Goal: Transaction & Acquisition: Purchase product/service

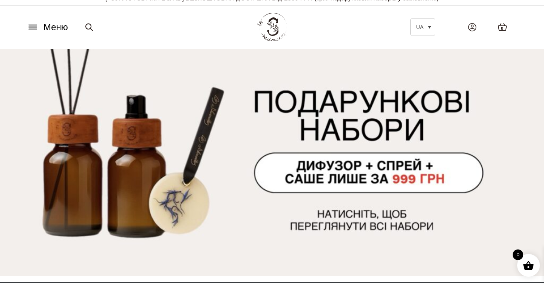
scroll to position [97, 0]
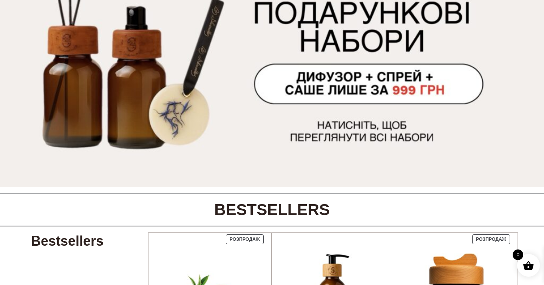
click at [392, 77] on img at bounding box center [272, 73] width 544 height 227
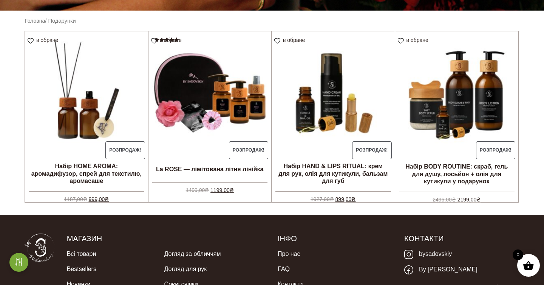
scroll to position [191, 0]
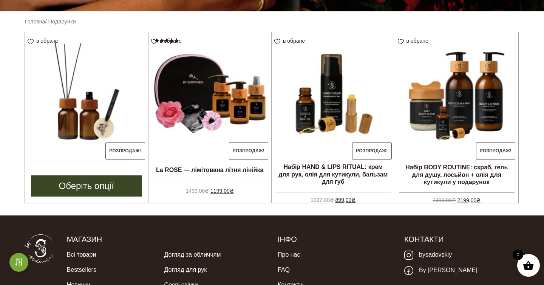
click at [83, 120] on img at bounding box center [86, 93] width 123 height 123
click at [119, 125] on img at bounding box center [86, 93] width 123 height 123
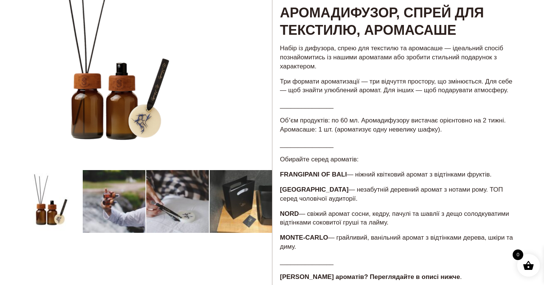
scroll to position [105, 0]
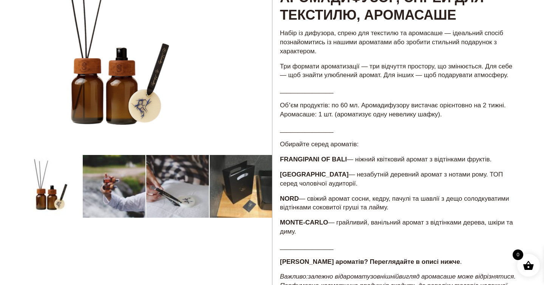
click at [133, 187] on div at bounding box center [145, 233] width 253 height 562
click at [137, 188] on div at bounding box center [145, 233] width 253 height 562
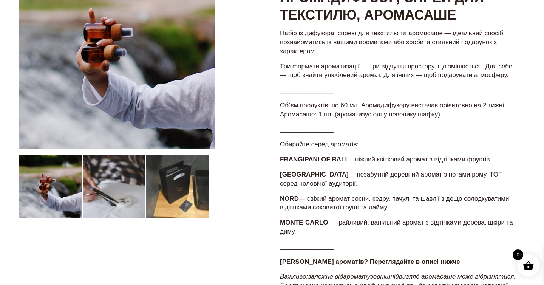
click at [166, 192] on div at bounding box center [145, 233] width 253 height 562
click at [190, 185] on div at bounding box center [145, 233] width 253 height 562
click at [190, 195] on div at bounding box center [145, 233] width 253 height 562
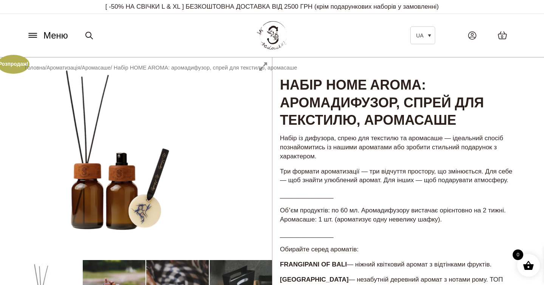
scroll to position [139, 0]
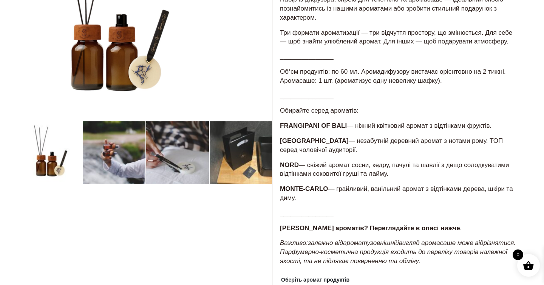
click at [178, 165] on div at bounding box center [145, 200] width 253 height 562
click at [66, 163] on div at bounding box center [145, 200] width 253 height 562
click at [122, 148] on div at bounding box center [145, 200] width 253 height 562
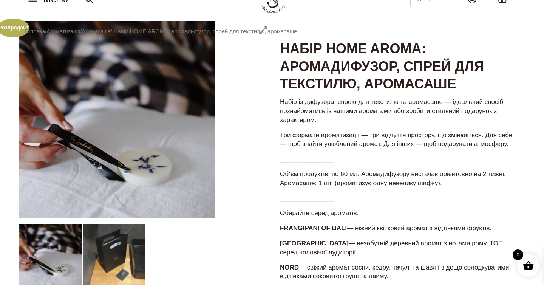
scroll to position [0, 0]
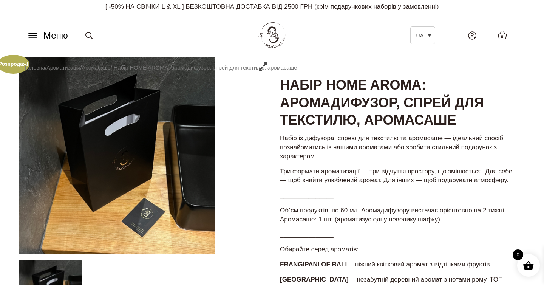
click at [273, 33] on img at bounding box center [271, 36] width 33 height 32
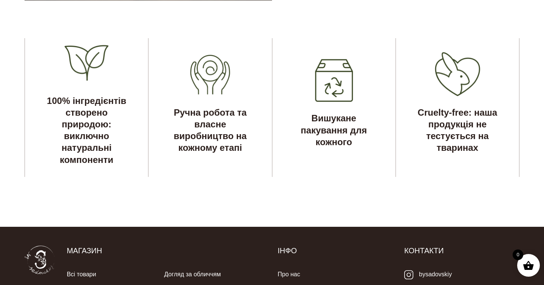
scroll to position [2217, 0]
